Goal: Task Accomplishment & Management: Manage account settings

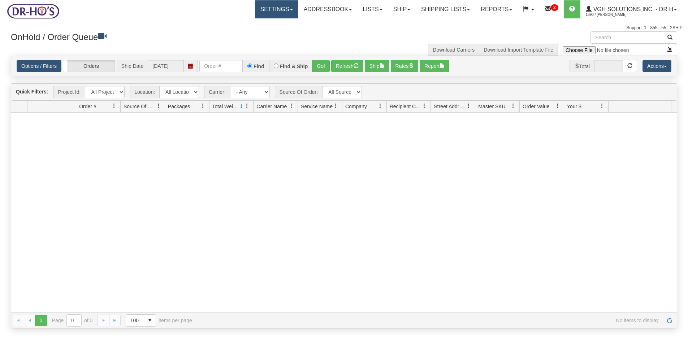
click at [255, 6] on link "Settings" at bounding box center [276, 9] width 43 height 18
click at [245, 25] on span "Shipping Preferences" at bounding box center [257, 25] width 48 height 6
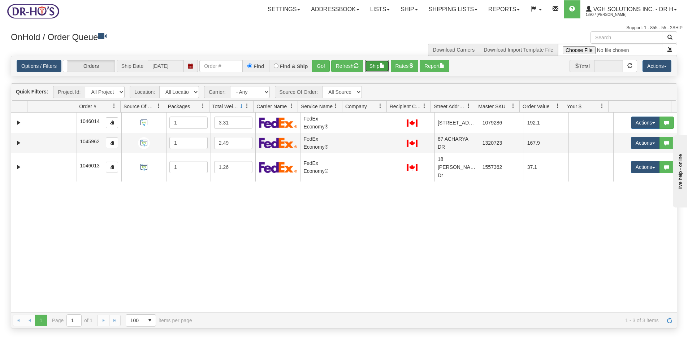
click at [372, 66] on button "Ship" at bounding box center [377, 66] width 25 height 12
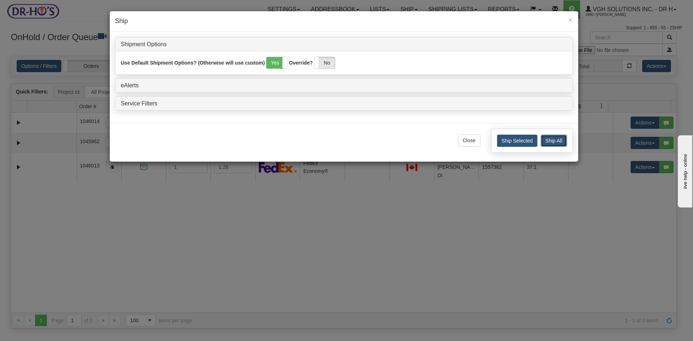
click at [556, 136] on button "Ship All" at bounding box center [554, 141] width 26 height 12
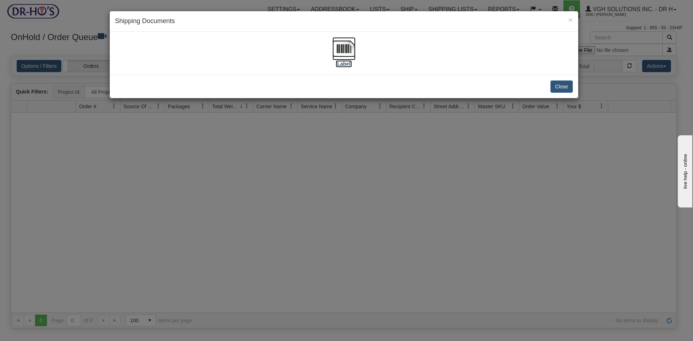
click at [341, 54] on img at bounding box center [344, 48] width 23 height 23
click at [564, 87] on button "Close" at bounding box center [562, 87] width 22 height 12
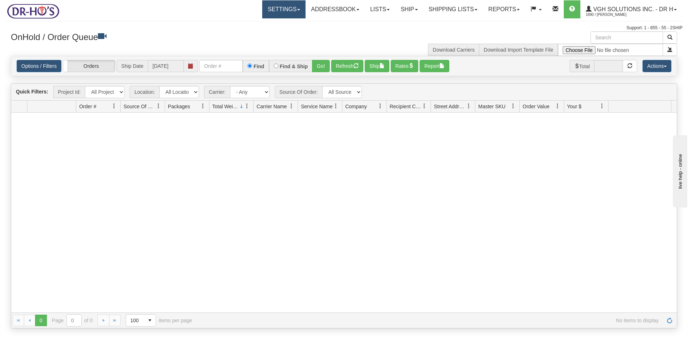
click at [271, 8] on link "Settings" at bounding box center [283, 9] width 43 height 18
click at [262, 23] on span "Shipping Preferences" at bounding box center [264, 25] width 48 height 6
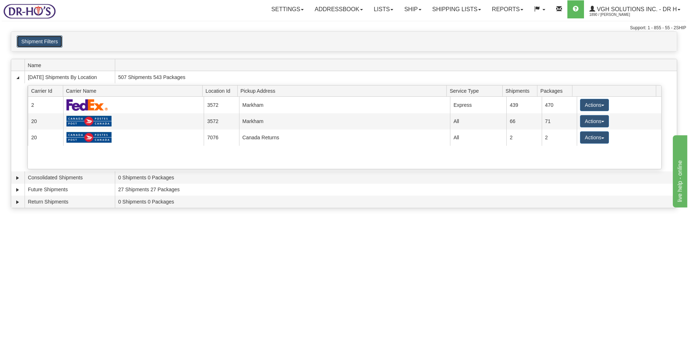
click at [35, 40] on button "Shipment Filters" at bounding box center [40, 41] width 46 height 12
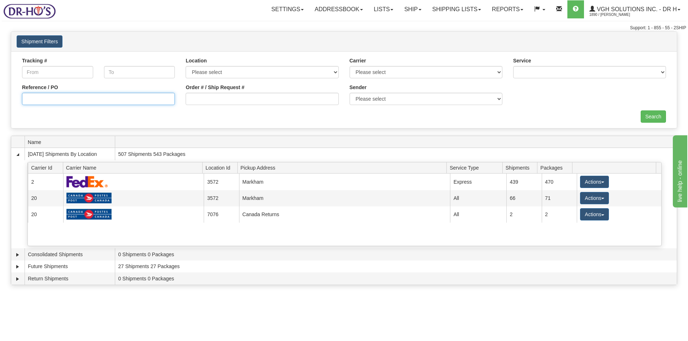
click at [105, 99] on input "Reference / PO" at bounding box center [98, 99] width 153 height 12
paste input "1045908"
type input "1045908"
click at [659, 111] on input "Search" at bounding box center [652, 116] width 25 height 12
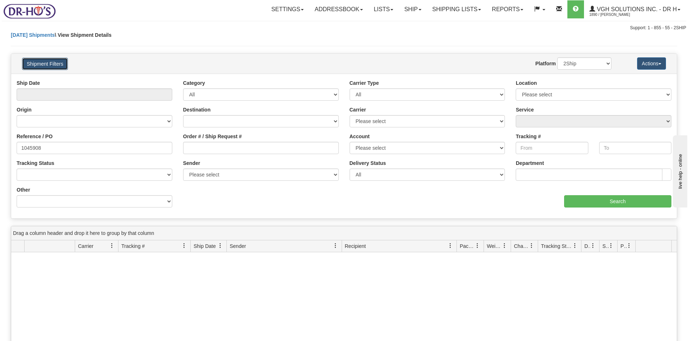
click at [51, 61] on button "Shipment Filters" at bounding box center [45, 64] width 46 height 12
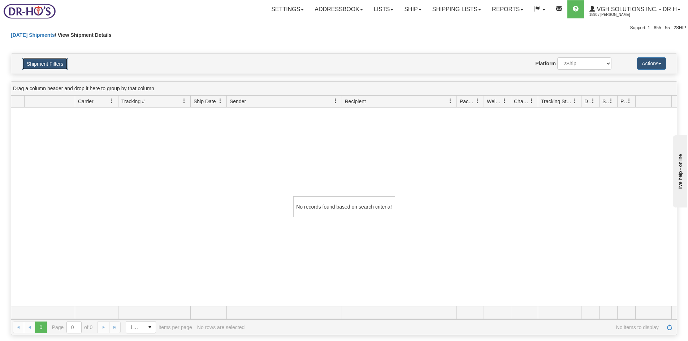
click at [32, 62] on button "Shipment Filters" at bounding box center [45, 64] width 46 height 12
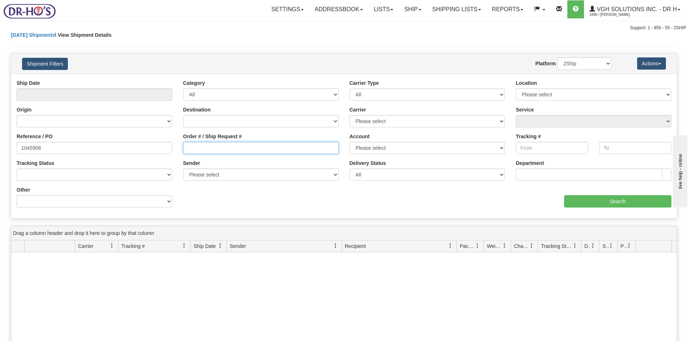
click at [207, 148] on input "Order # / Ship Request #" at bounding box center [261, 148] width 156 height 12
paste input "1045908"
type input "1045908"
drag, startPoint x: 54, startPoint y: 145, endPoint x: -14, endPoint y: 149, distance: 68.8
click at [0, 149] on html "Upgrade Account Cancel Toggle navigation Settings New Senders" at bounding box center [344, 170] width 688 height 341
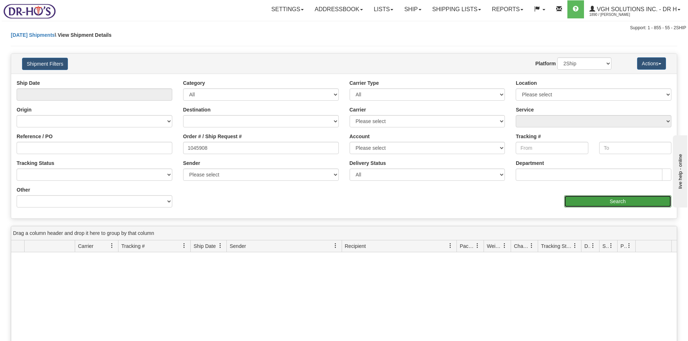
click at [587, 202] on input "Search" at bounding box center [617, 201] width 107 height 12
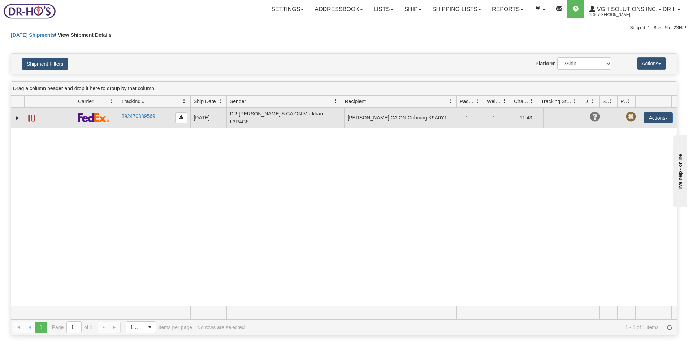
click at [31, 116] on span at bounding box center [31, 118] width 7 height 7
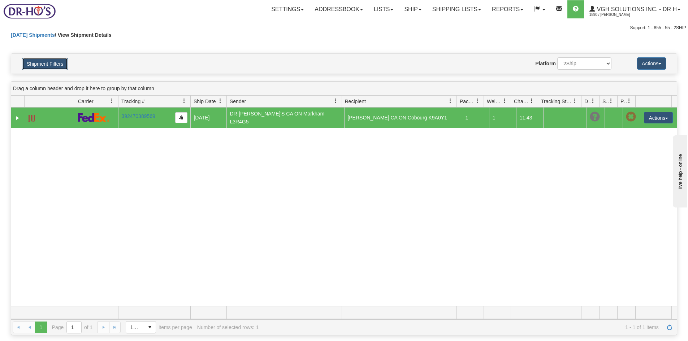
click at [47, 66] on button "Shipment Filters" at bounding box center [45, 64] width 46 height 12
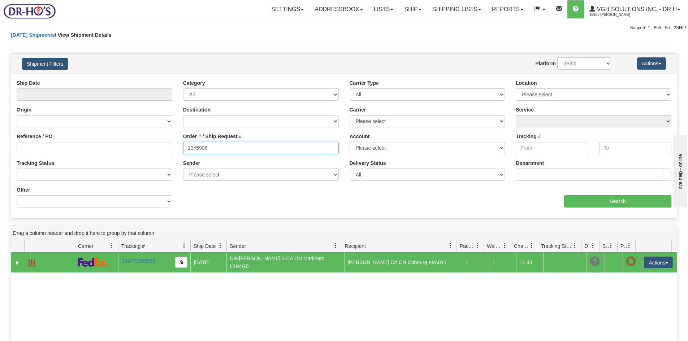
drag, startPoint x: 220, startPoint y: 147, endPoint x: 151, endPoint y: 150, distance: 68.3
click at [151, 79] on div "Reference / PO Order # / Ship Request # 1045908 Account Please select Purolator…" at bounding box center [343, 79] width 665 height 0
paste input "201829"
type input "1201829"
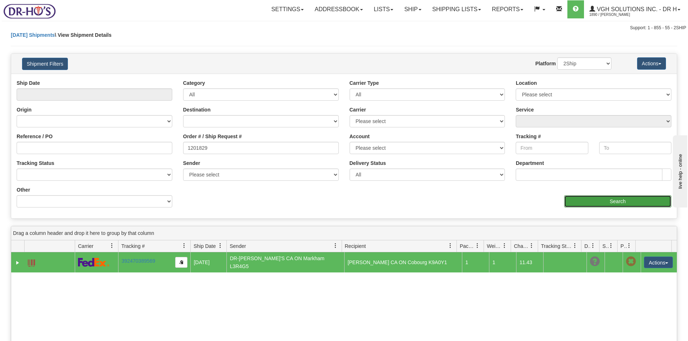
click at [596, 201] on input "Search" at bounding box center [617, 201] width 107 height 12
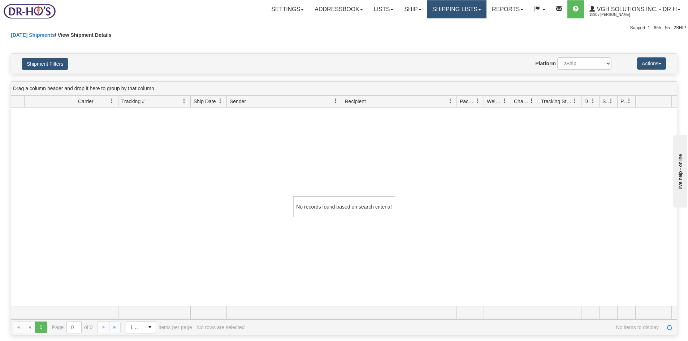
click at [451, 10] on link "Shipping lists" at bounding box center [457, 9] width 60 height 18
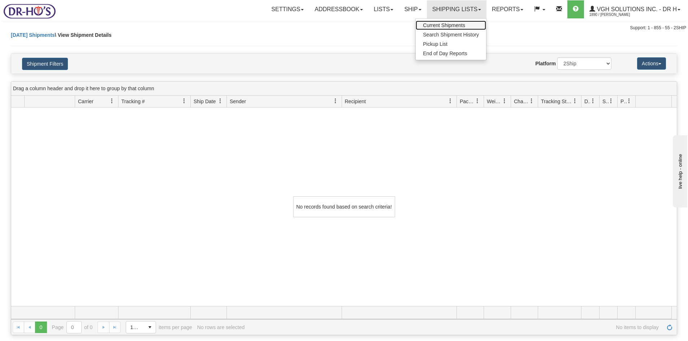
click at [429, 27] on span "Current Shipments" at bounding box center [444, 25] width 42 height 6
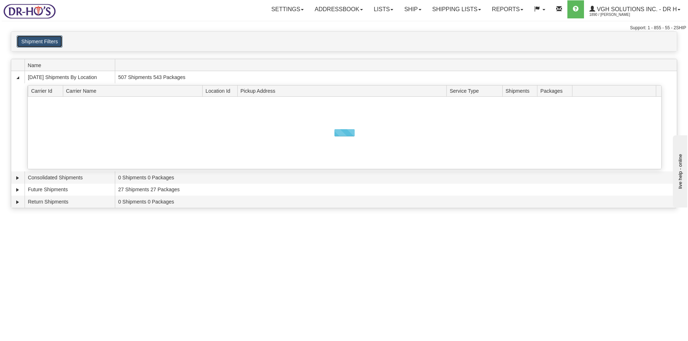
click at [31, 42] on button "Shipment Filters" at bounding box center [40, 41] width 46 height 12
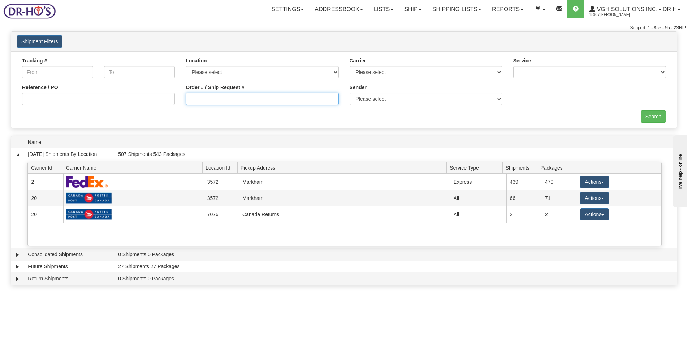
click at [209, 100] on input "Order # / Ship Request #" at bounding box center [262, 99] width 153 height 12
paste input "1201829"
type input "1201829"
click at [649, 116] on input "Search" at bounding box center [652, 116] width 25 height 12
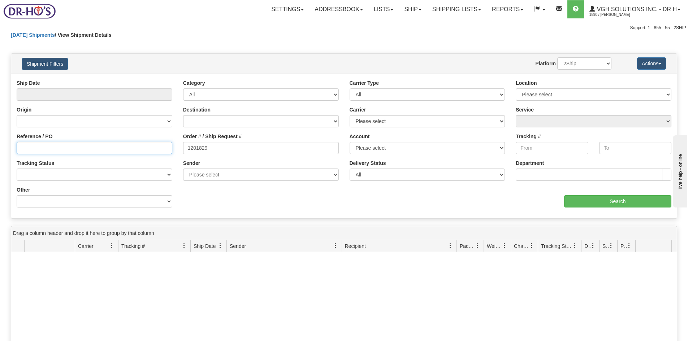
click at [35, 151] on input "Reference / PO" at bounding box center [95, 148] width 156 height 12
paste input "1201829"
type input "1201829"
drag, startPoint x: 204, startPoint y: 147, endPoint x: 132, endPoint y: 146, distance: 71.9
click at [133, 79] on div "Reference / PO 1201829 Order # / Ship Request # 1201829 Account Please select P…" at bounding box center [343, 79] width 665 height 0
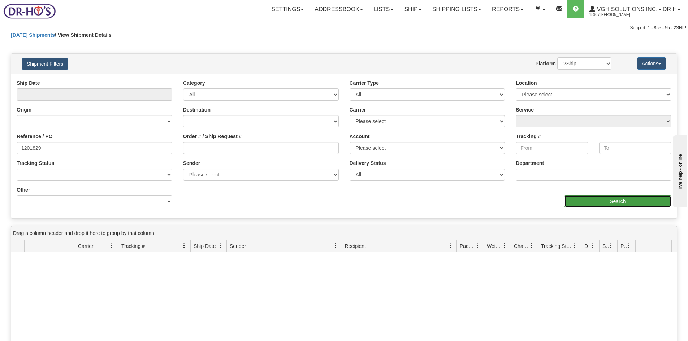
click at [614, 201] on input "Search" at bounding box center [617, 201] width 107 height 12
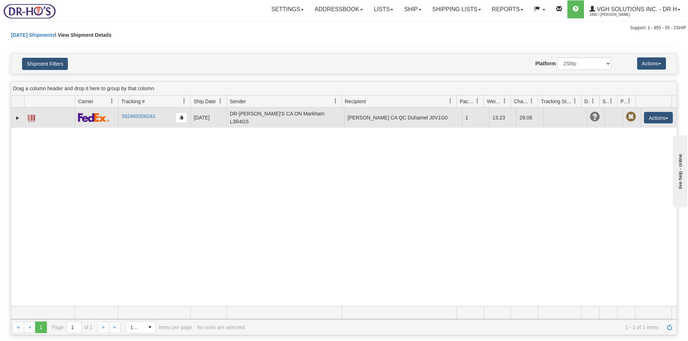
click at [33, 116] on span at bounding box center [31, 118] width 7 height 7
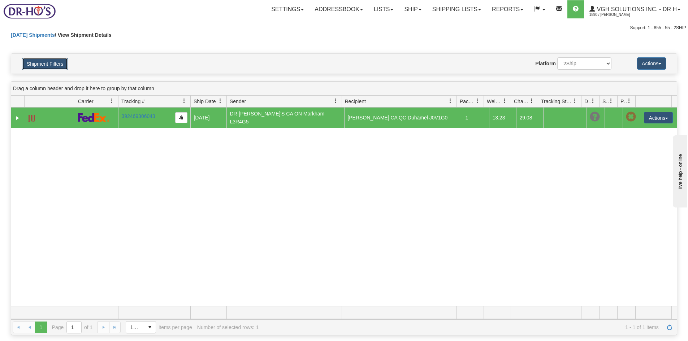
click at [39, 64] on button "Shipment Filters" at bounding box center [45, 64] width 46 height 12
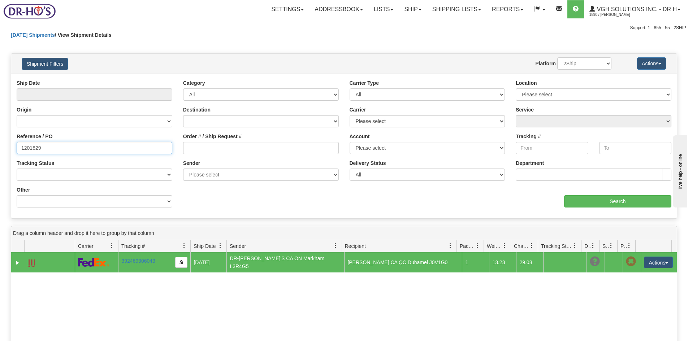
drag, startPoint x: 45, startPoint y: 146, endPoint x: -8, endPoint y: 148, distance: 52.8
click at [0, 148] on html "Upgrade Account Cancel Toggle navigation Settings New Senders" at bounding box center [344, 170] width 688 height 341
paste input "167"
type input "1201167"
click at [614, 197] on input "Search" at bounding box center [617, 201] width 107 height 12
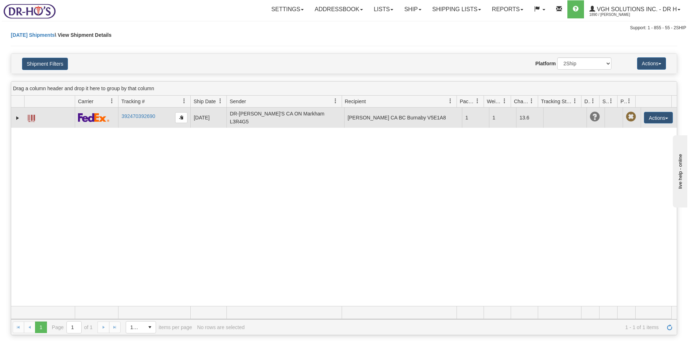
click at [33, 115] on span at bounding box center [31, 118] width 7 height 7
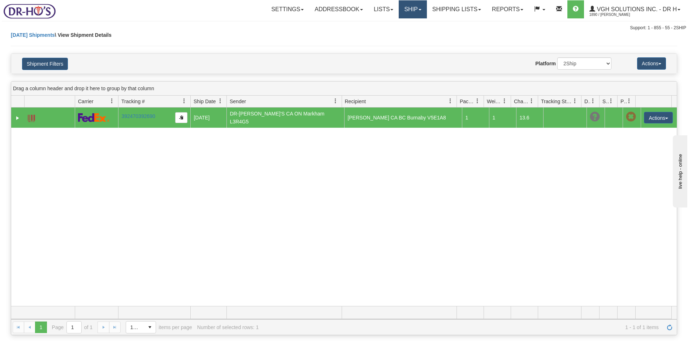
click at [401, 7] on link "Ship" at bounding box center [413, 9] width 28 height 18
click at [380, 32] on span "OnHold / Order Queue" at bounding box center [393, 35] width 51 height 6
